Goal: Use online tool/utility

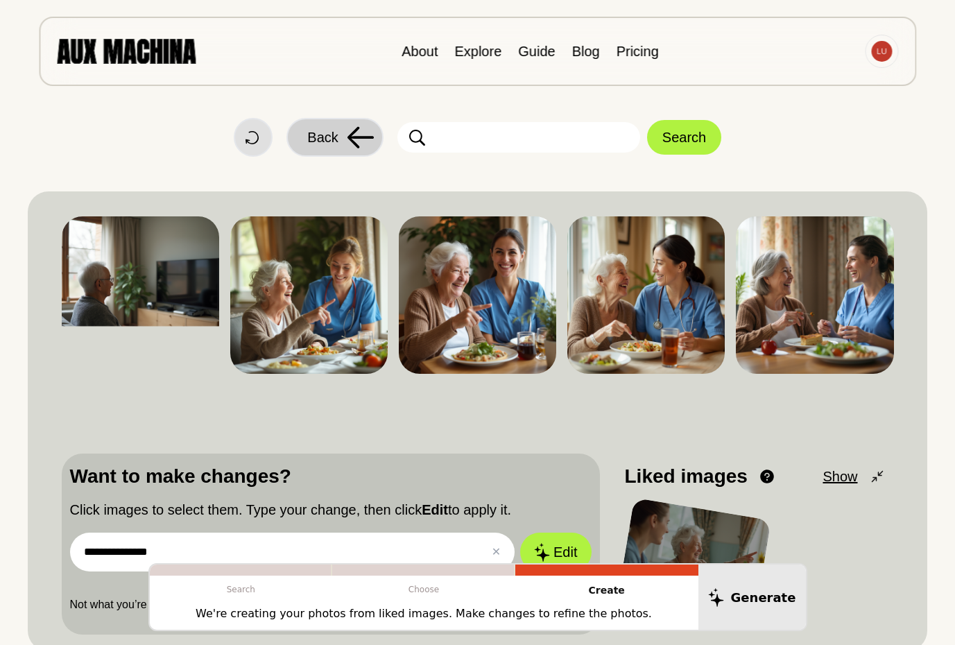
click at [327, 141] on span "Back" at bounding box center [322, 137] width 31 height 21
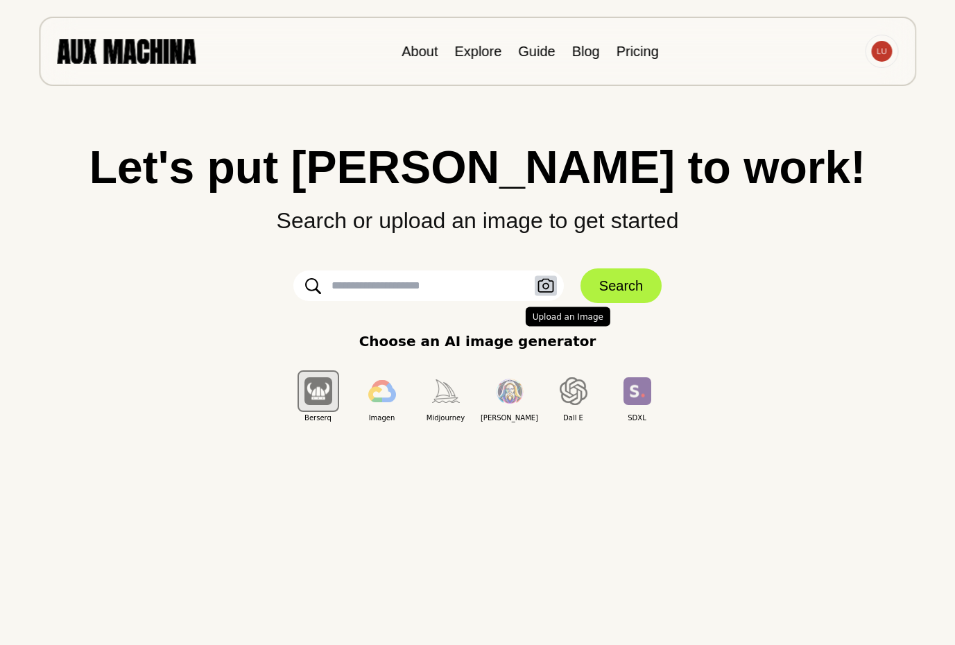
click at [541, 288] on icon "button" at bounding box center [545, 286] width 17 height 15
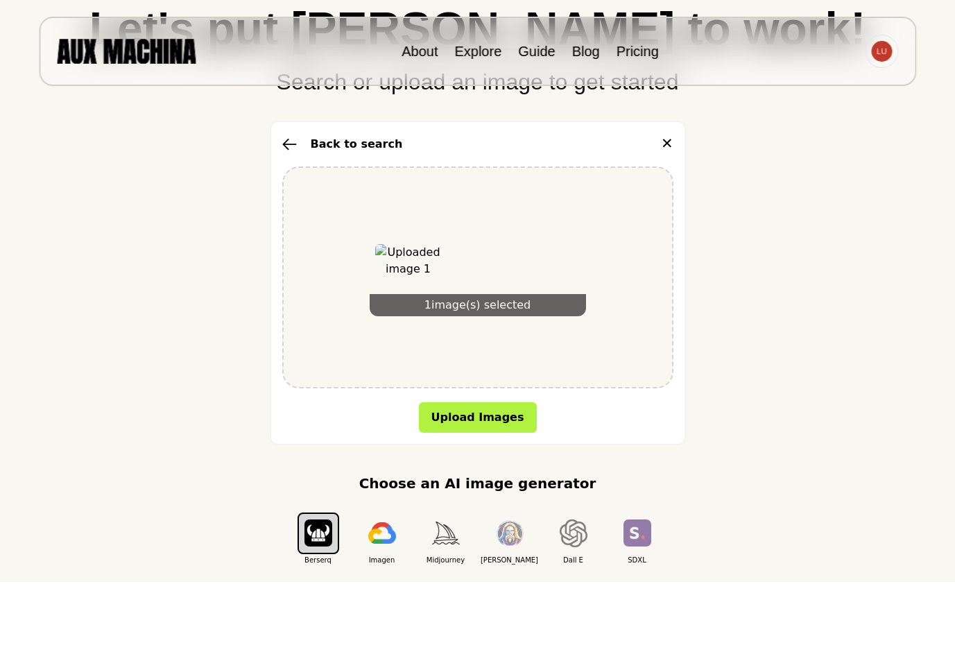
scroll to position [162, 0]
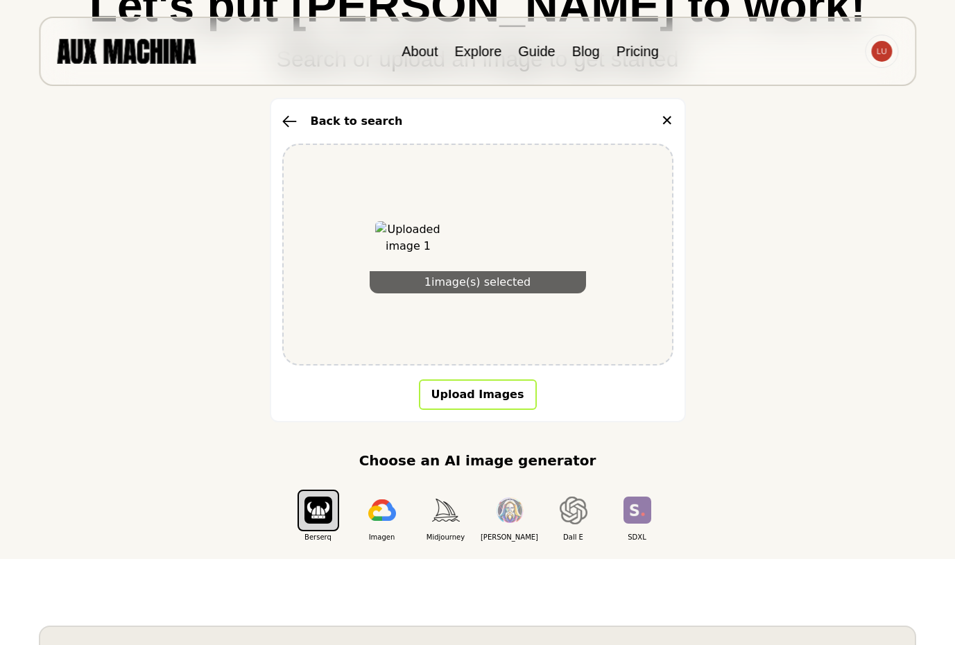
click at [487, 401] on button "Upload Images" at bounding box center [478, 394] width 118 height 31
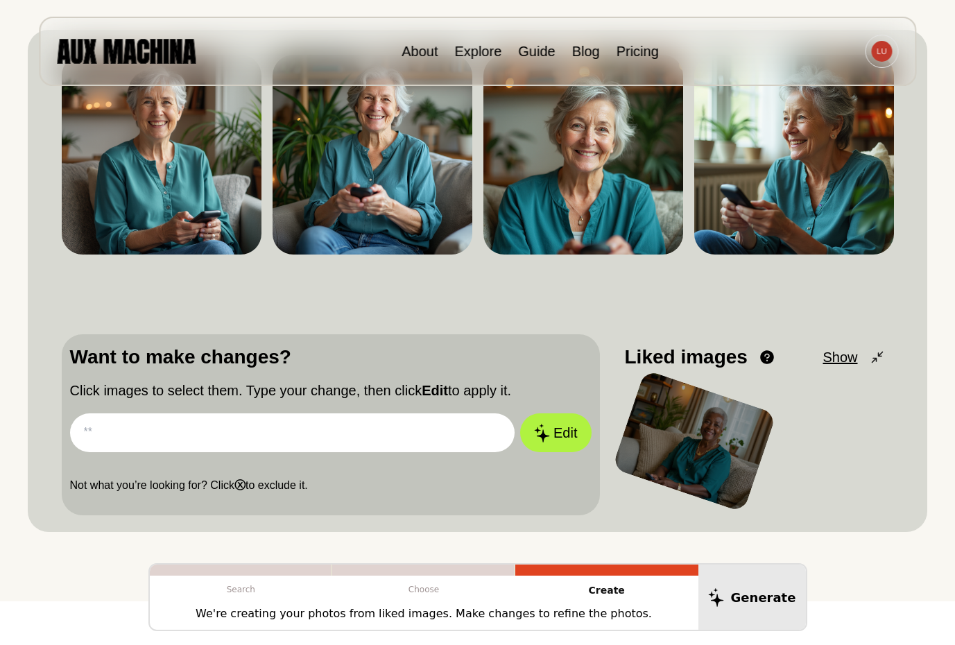
click at [157, 433] on input "text" at bounding box center [292, 432] width 445 height 39
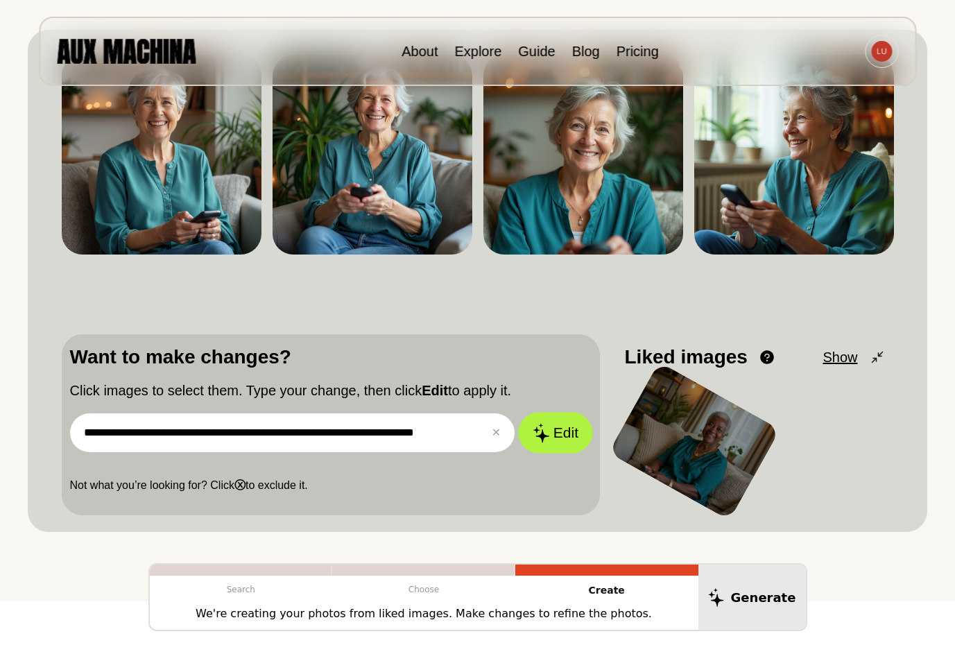
click at [545, 429] on icon at bounding box center [540, 432] width 17 height 19
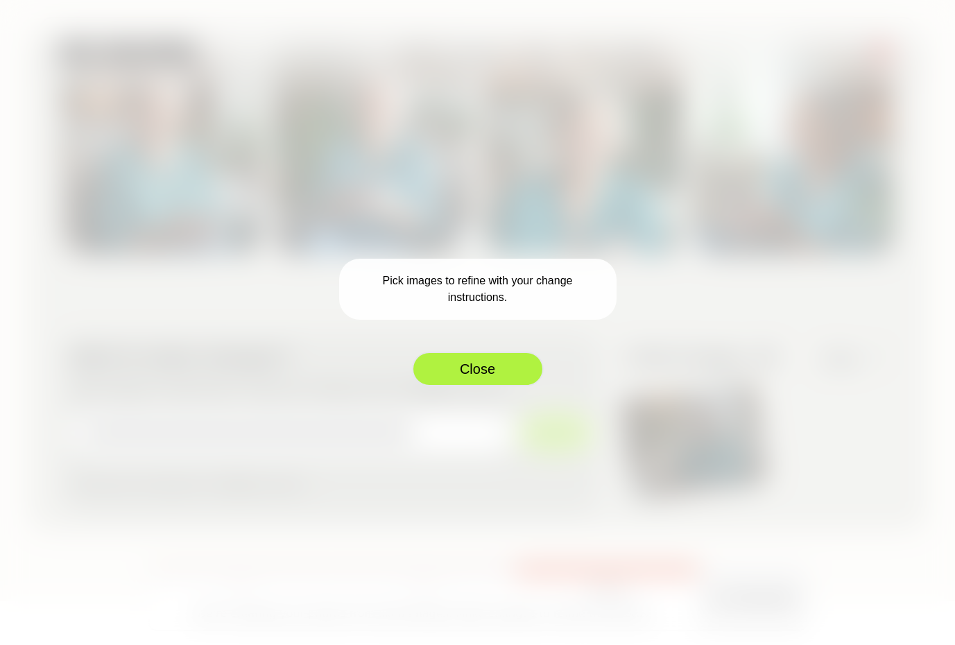
click at [498, 363] on button "Close" at bounding box center [478, 368] width 132 height 35
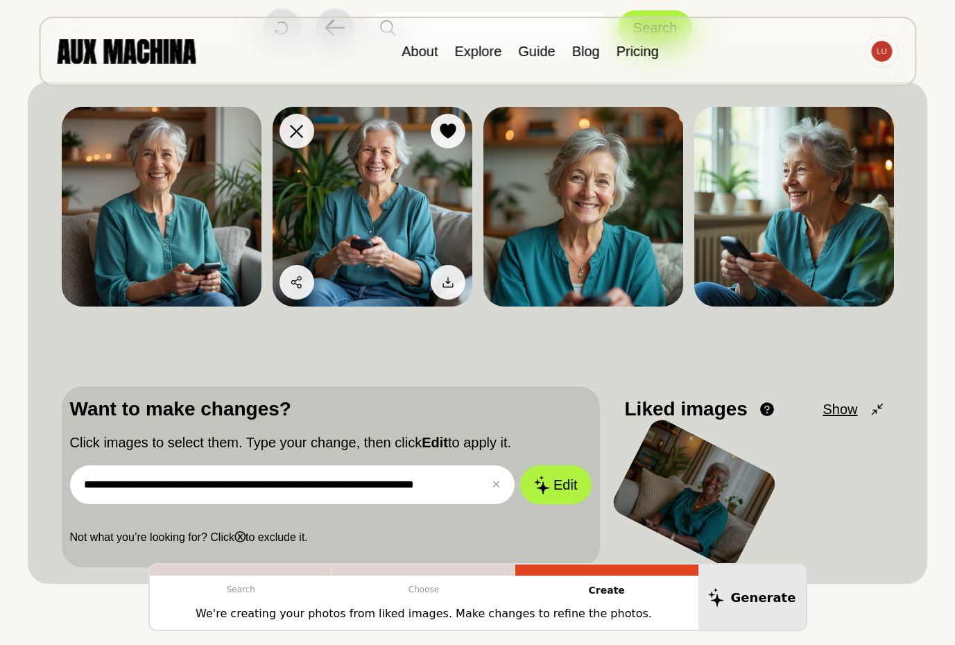
scroll to position [87, 0]
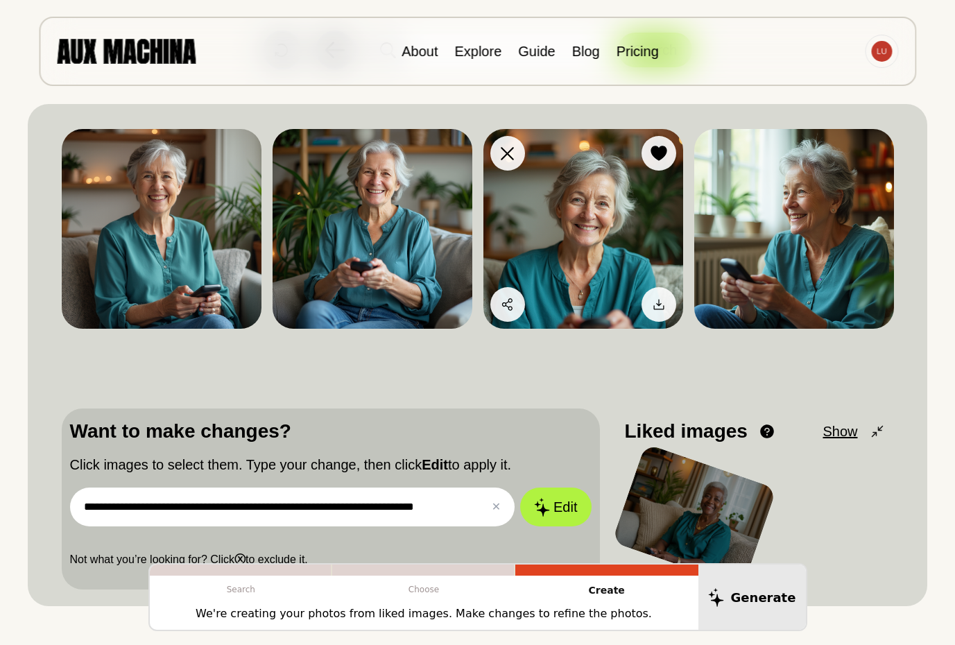
click at [600, 243] on img at bounding box center [583, 229] width 200 height 200
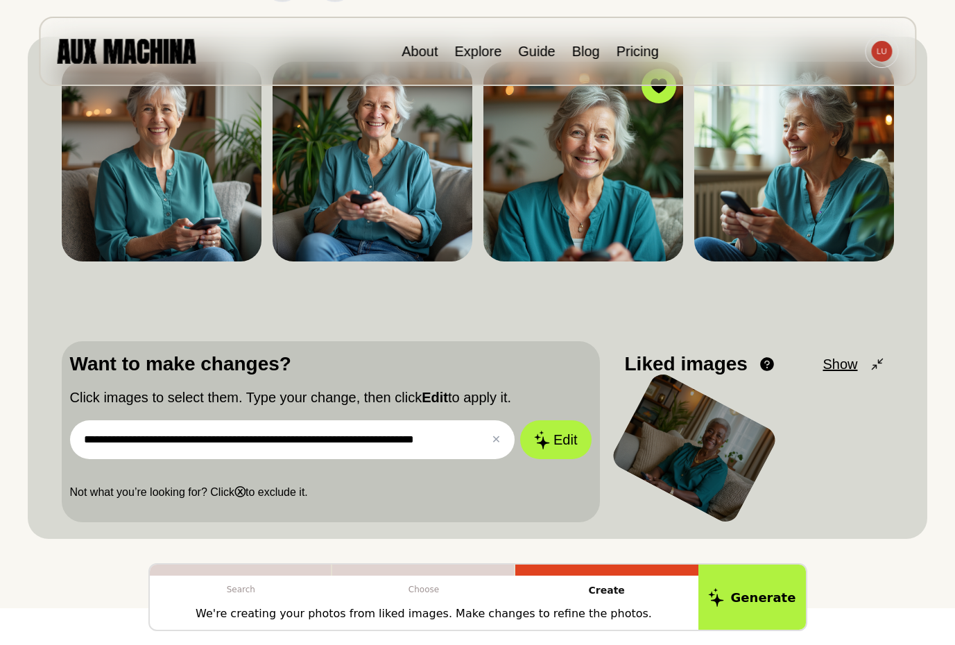
scroll to position [156, 0]
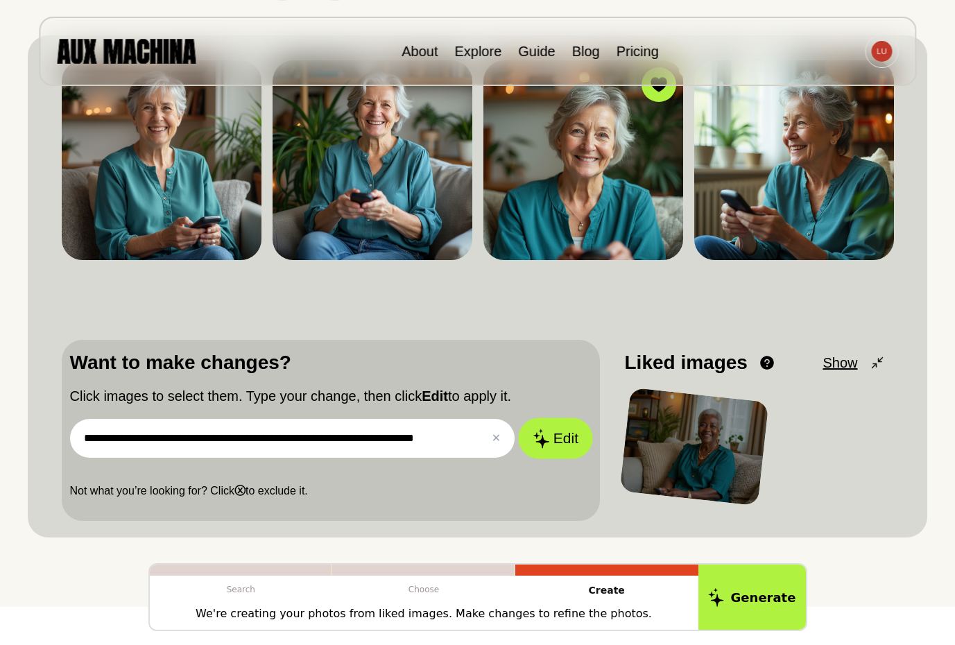
click at [561, 435] on button "Edit" at bounding box center [555, 438] width 75 height 41
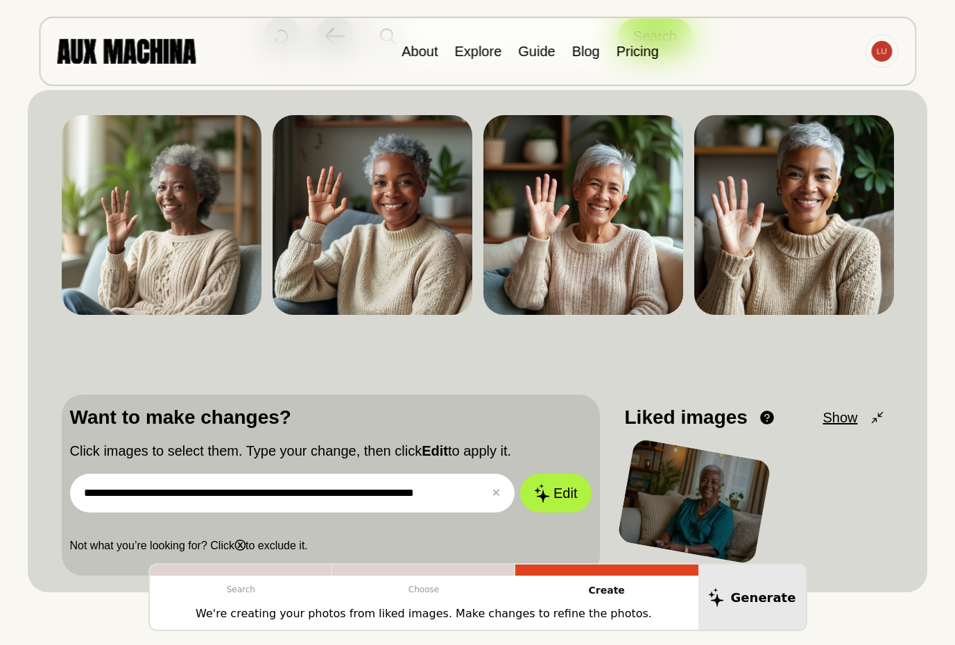
scroll to position [99, 0]
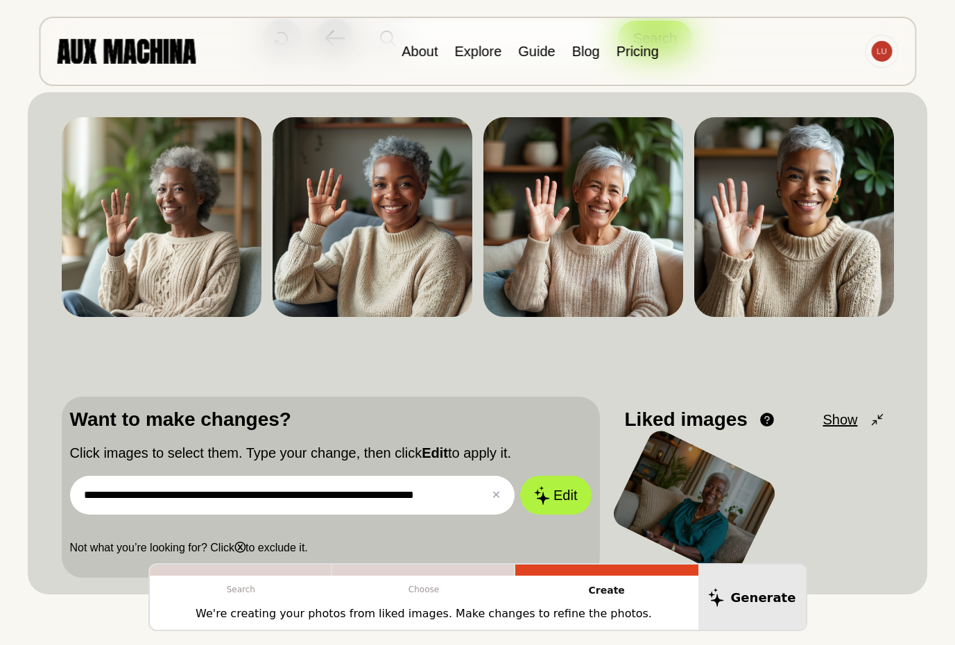
click at [476, 495] on input "**********" at bounding box center [292, 495] width 445 height 39
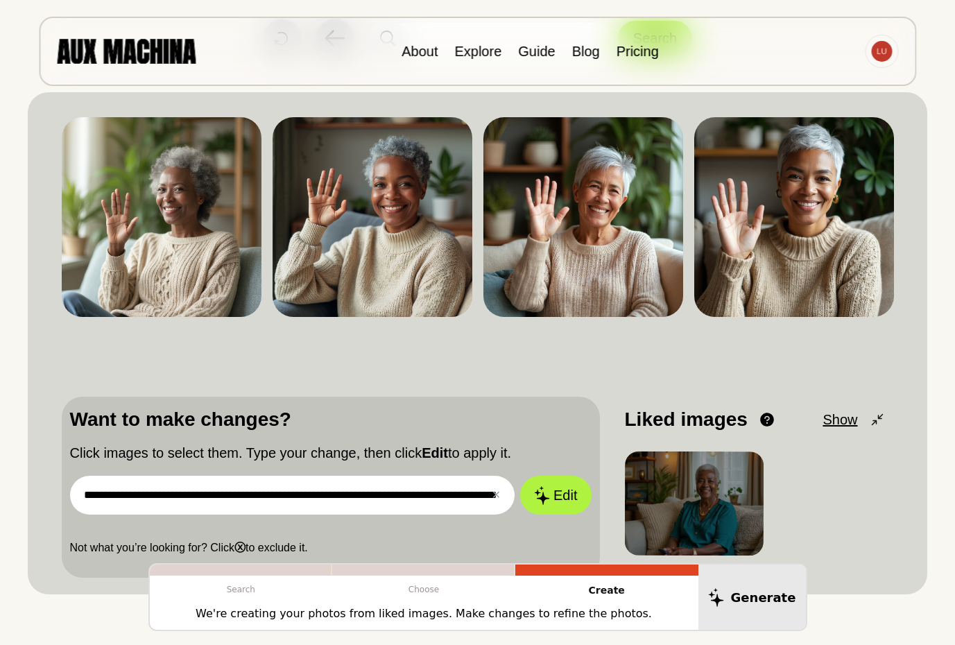
scroll to position [0, 67]
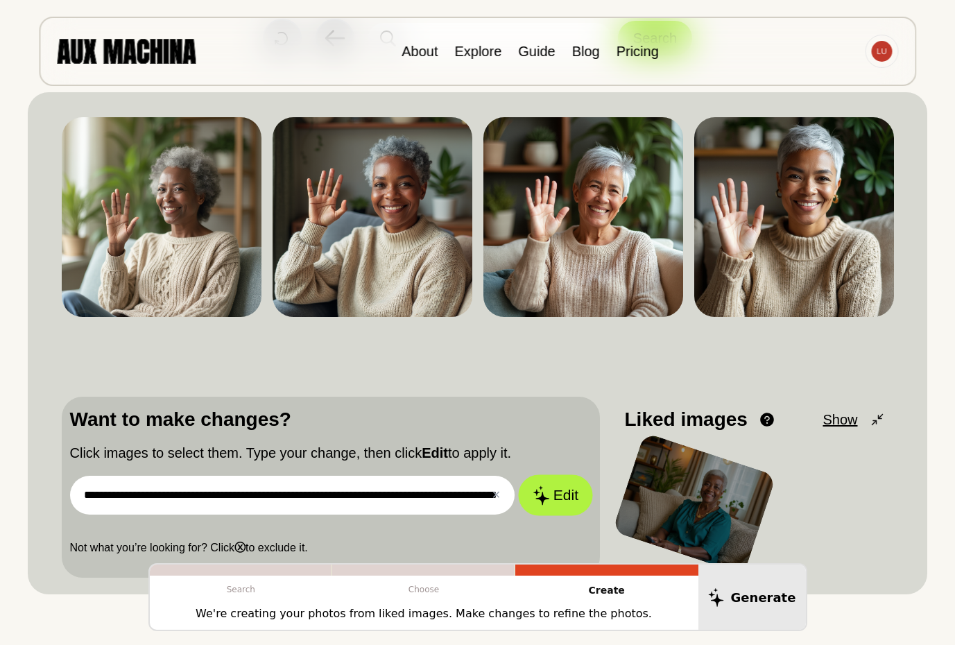
click at [565, 489] on button "Edit" at bounding box center [555, 495] width 75 height 41
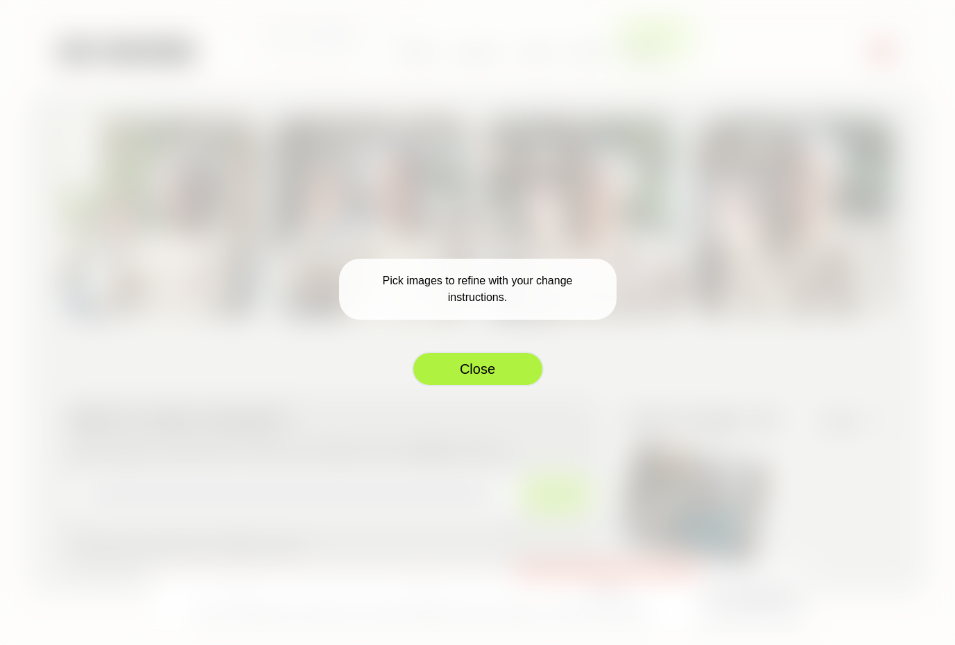
click at [492, 370] on button "Close" at bounding box center [478, 368] width 132 height 35
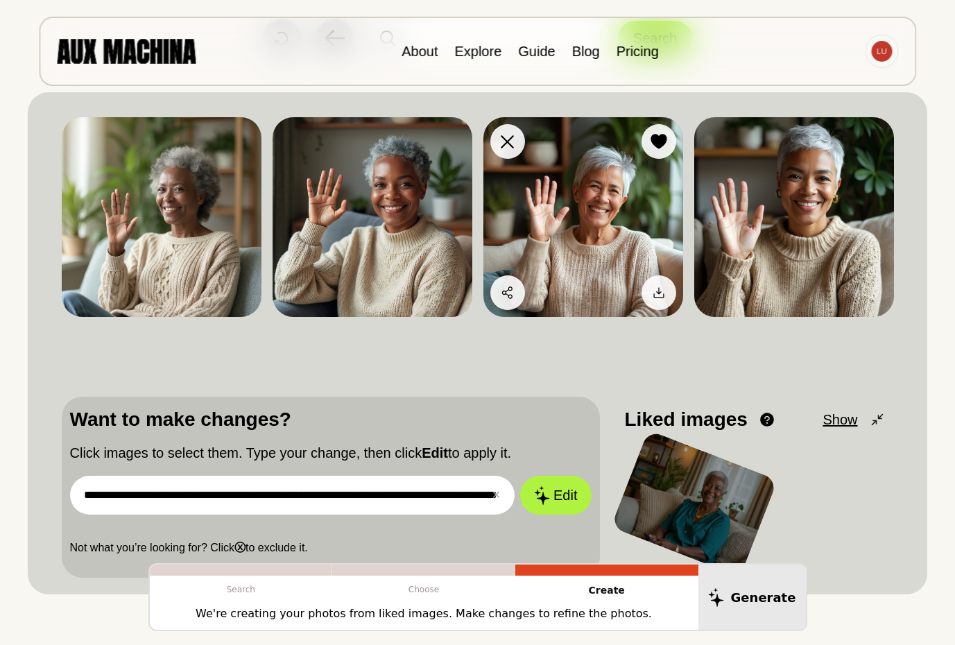
click at [585, 247] on img at bounding box center [583, 217] width 200 height 200
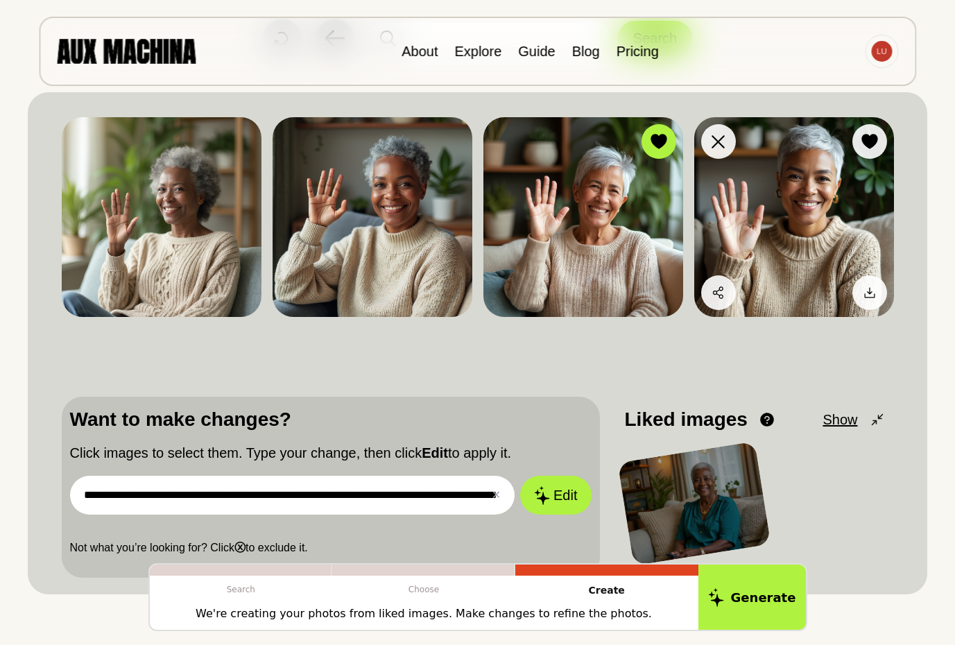
click at [779, 236] on img at bounding box center [794, 217] width 200 height 200
click at [553, 497] on button "Edit" at bounding box center [555, 495] width 75 height 41
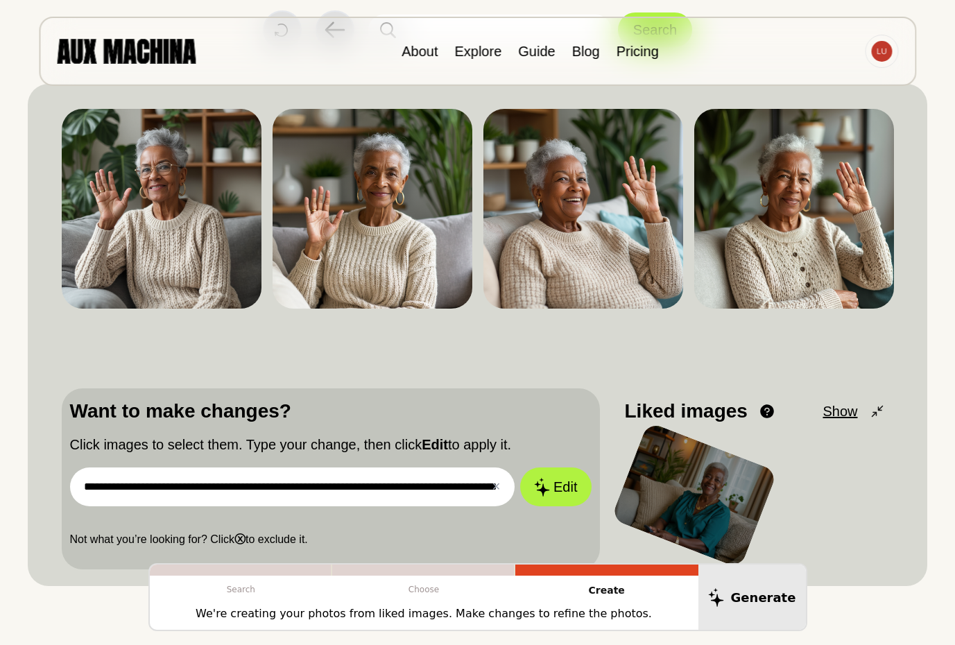
scroll to position [134, 0]
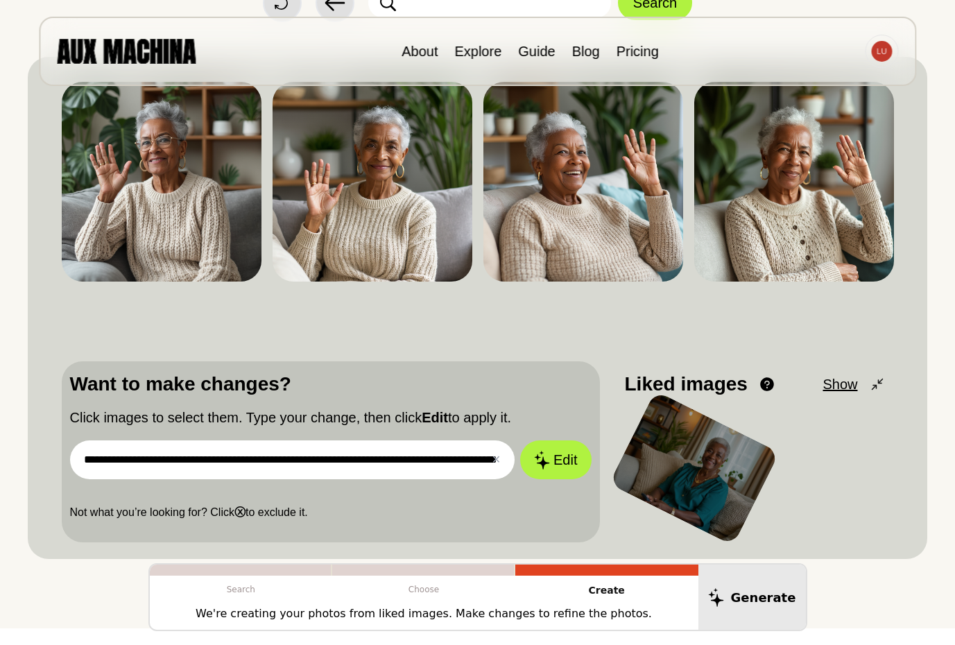
click at [471, 464] on input "**********" at bounding box center [292, 459] width 445 height 39
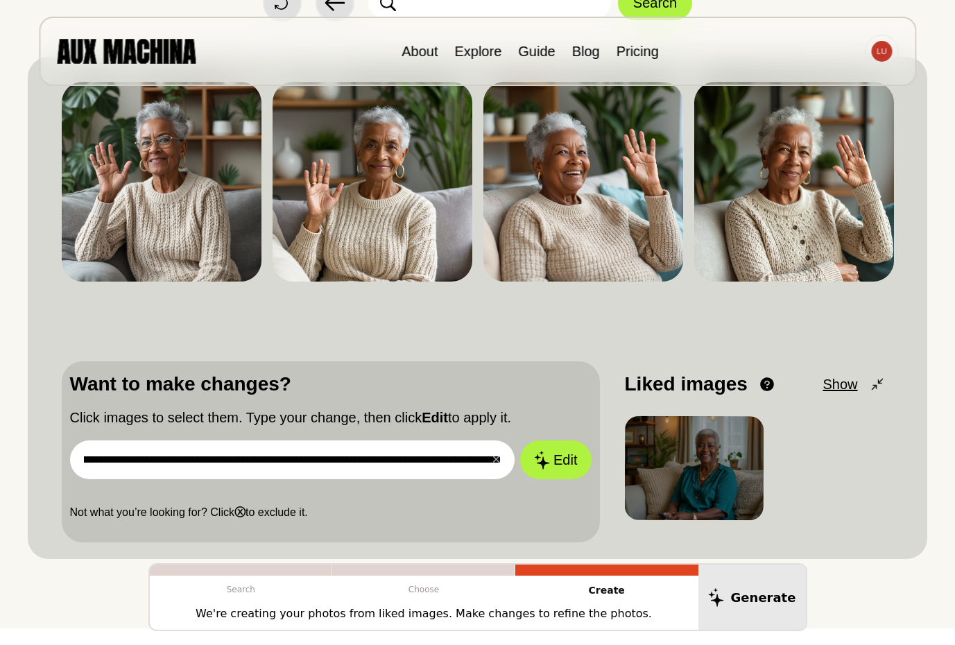
scroll to position [0, 125]
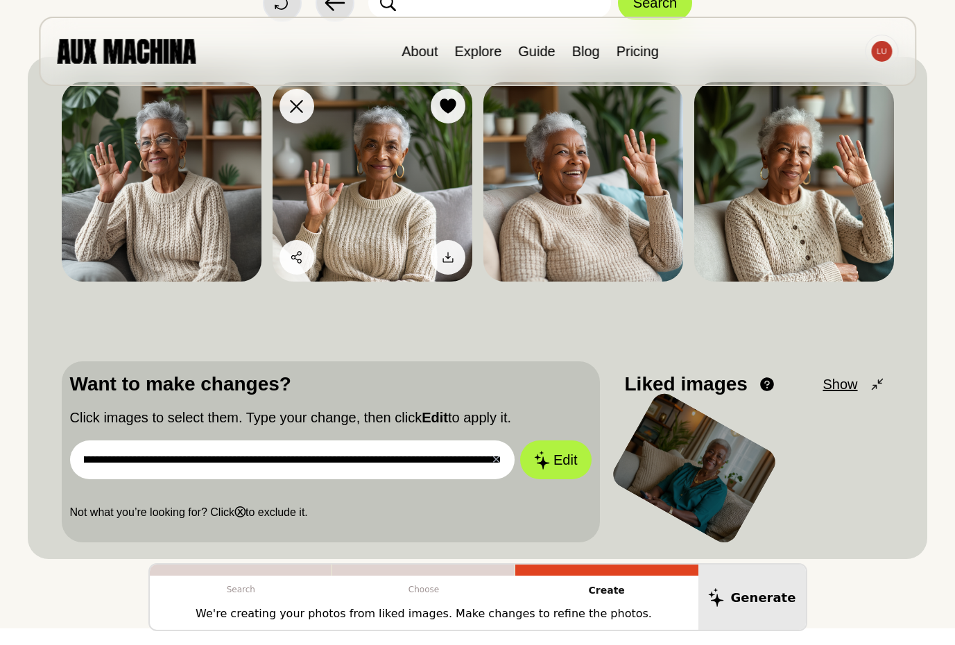
type input "**********"
click at [373, 186] on img at bounding box center [372, 182] width 200 height 200
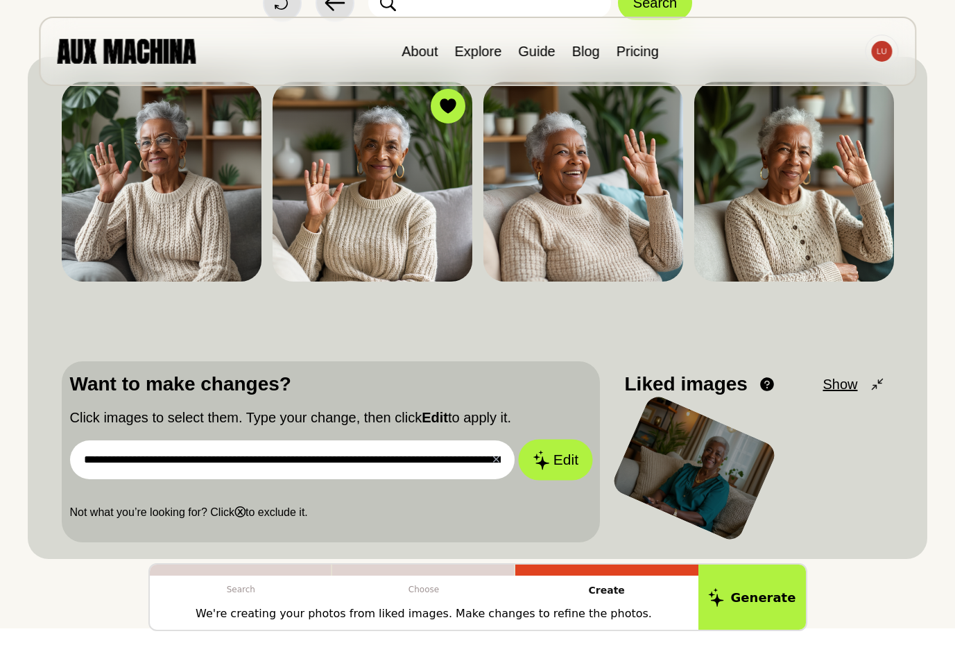
click at [553, 460] on button "Edit" at bounding box center [555, 460] width 75 height 41
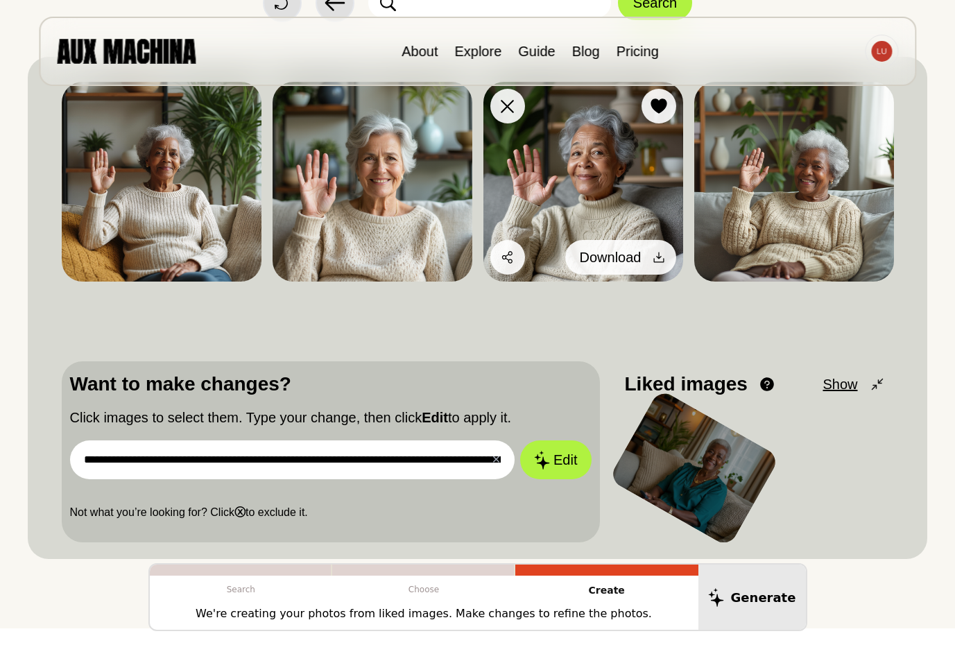
click at [657, 252] on icon at bounding box center [659, 257] width 14 height 14
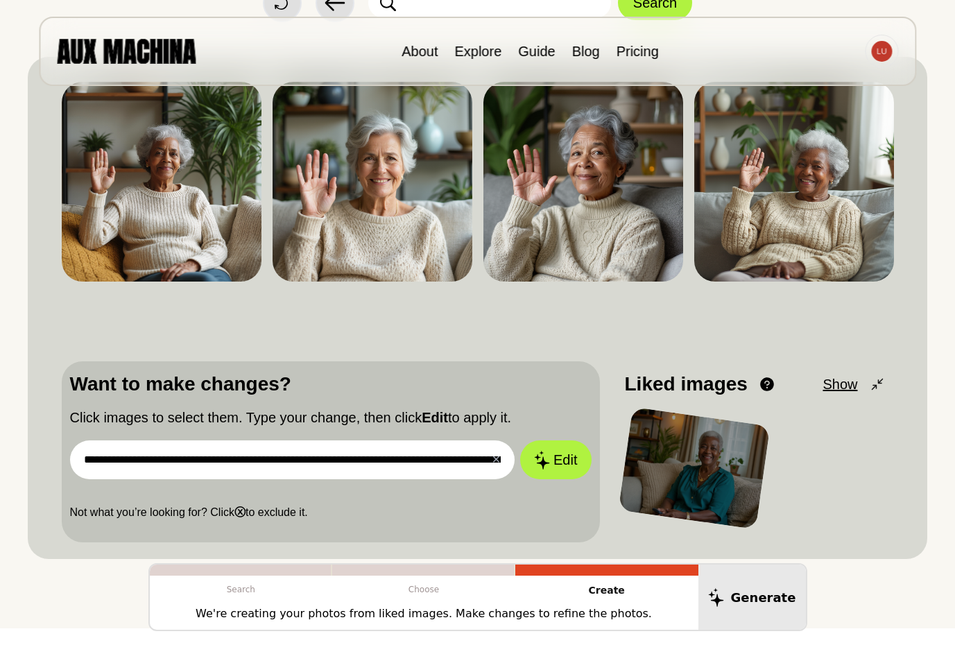
click at [360, 336] on div "**********" at bounding box center [478, 307] width 832 height 469
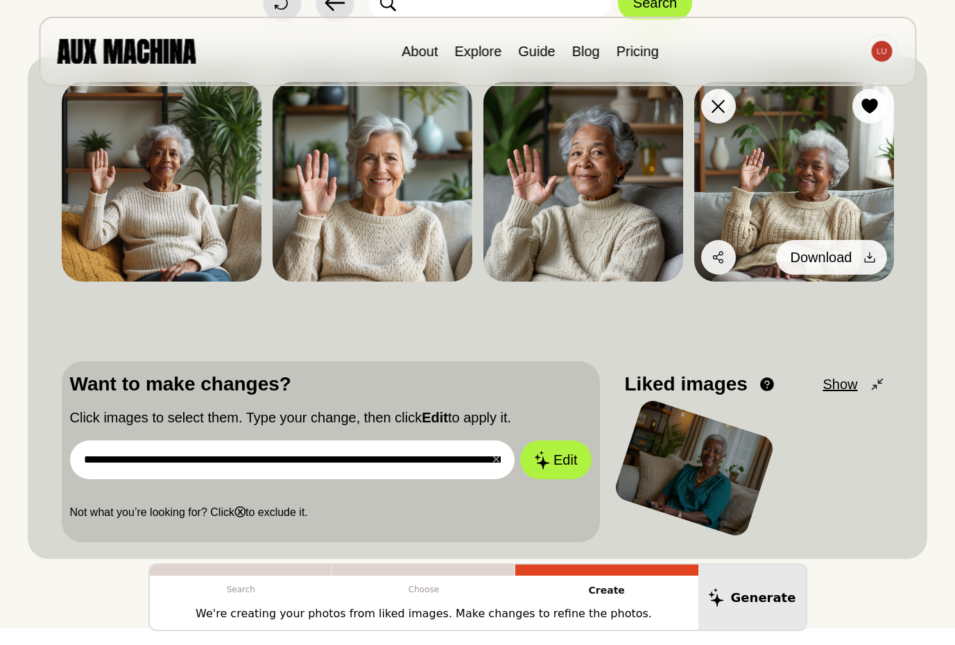
click at [869, 254] on icon at bounding box center [869, 257] width 14 height 14
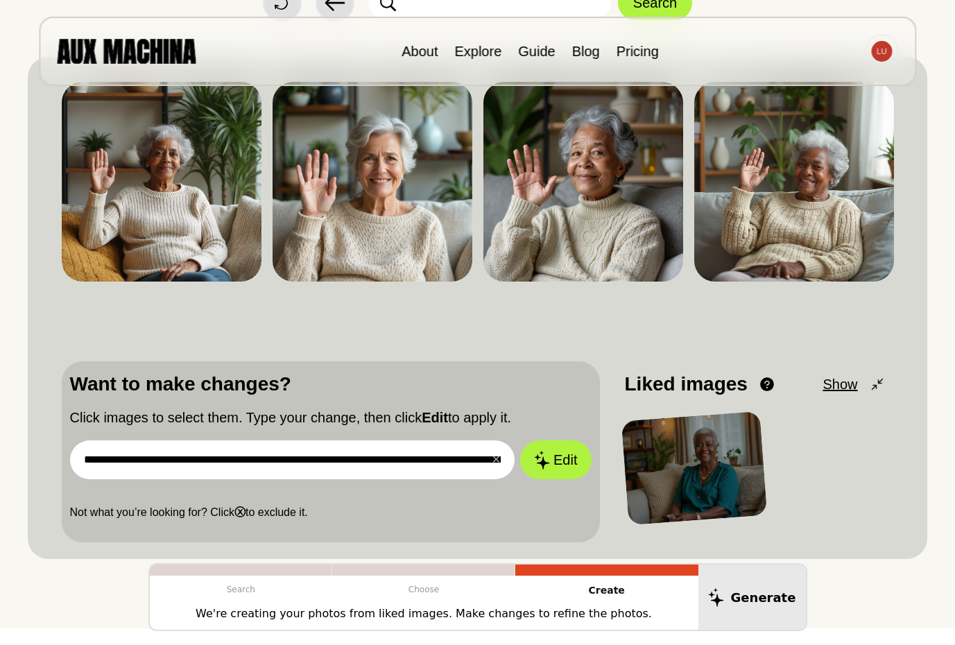
click at [932, 183] on div "**********" at bounding box center [477, 247] width 955 height 763
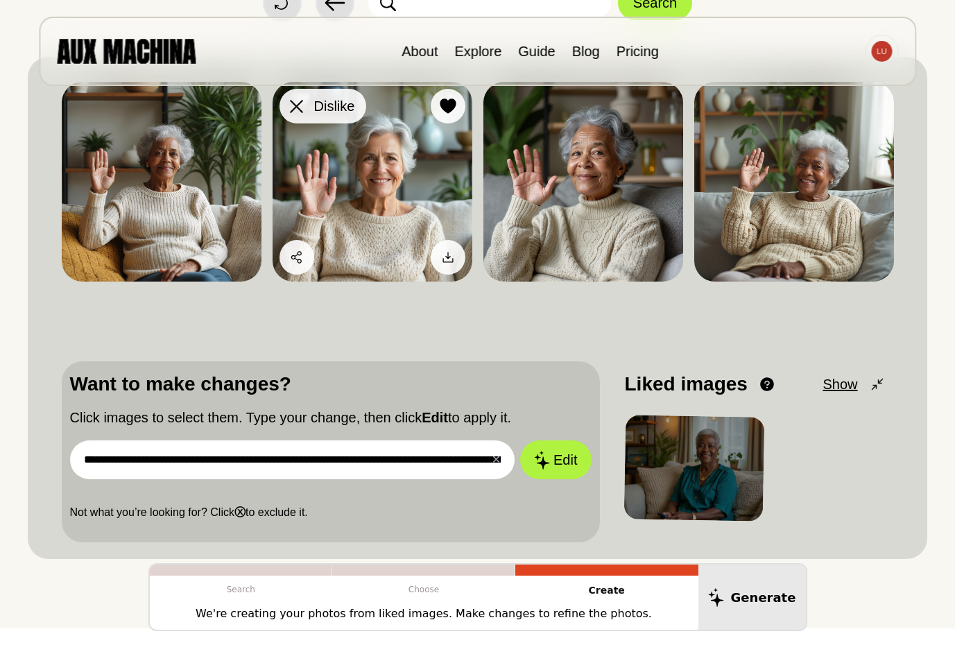
click at [303, 110] on div at bounding box center [296, 106] width 21 height 21
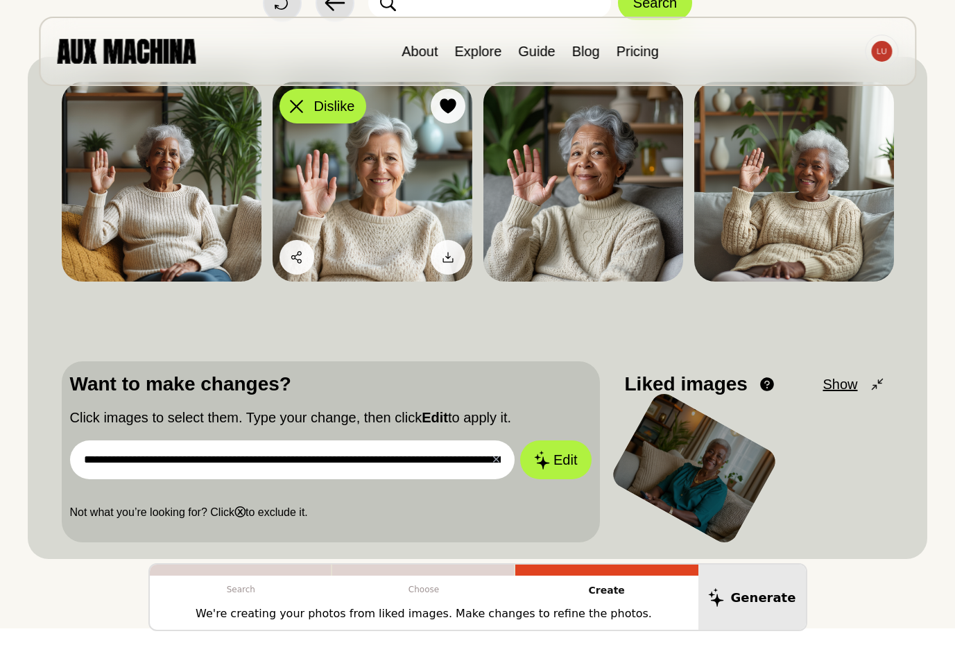
click at [299, 111] on icon at bounding box center [296, 106] width 13 height 13
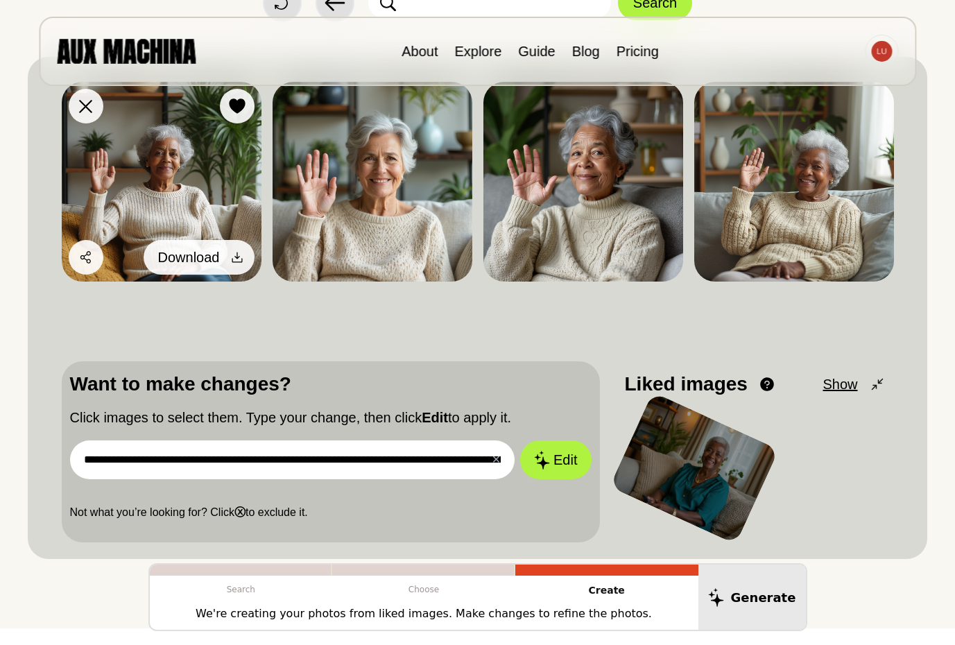
click at [215, 256] on span "Download" at bounding box center [189, 257] width 62 height 21
